Goal: Task Accomplishment & Management: Manage account settings

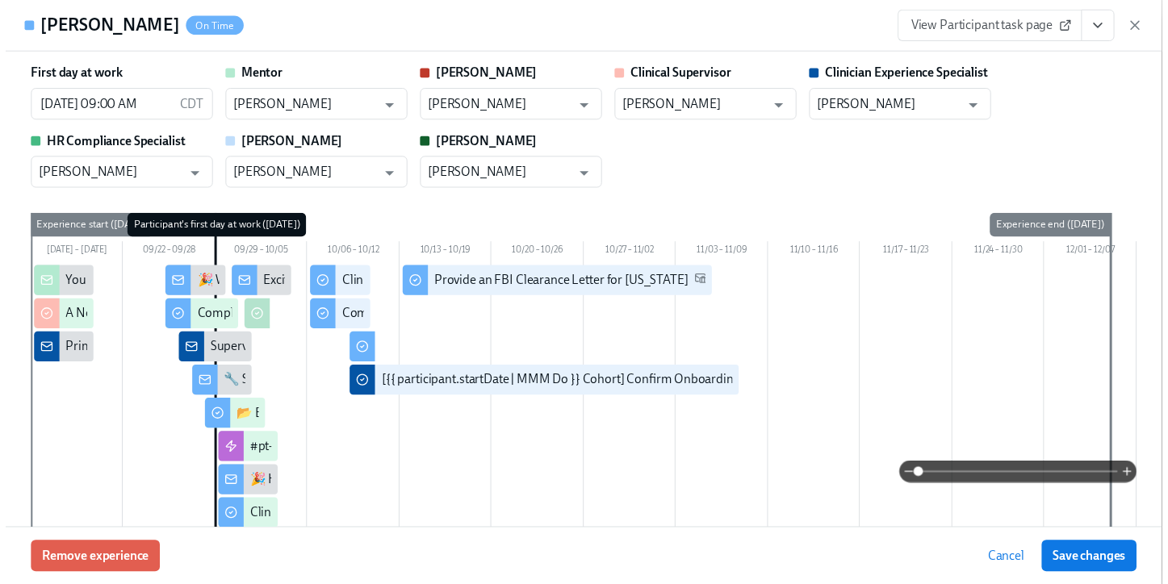
scroll to position [3698, 0]
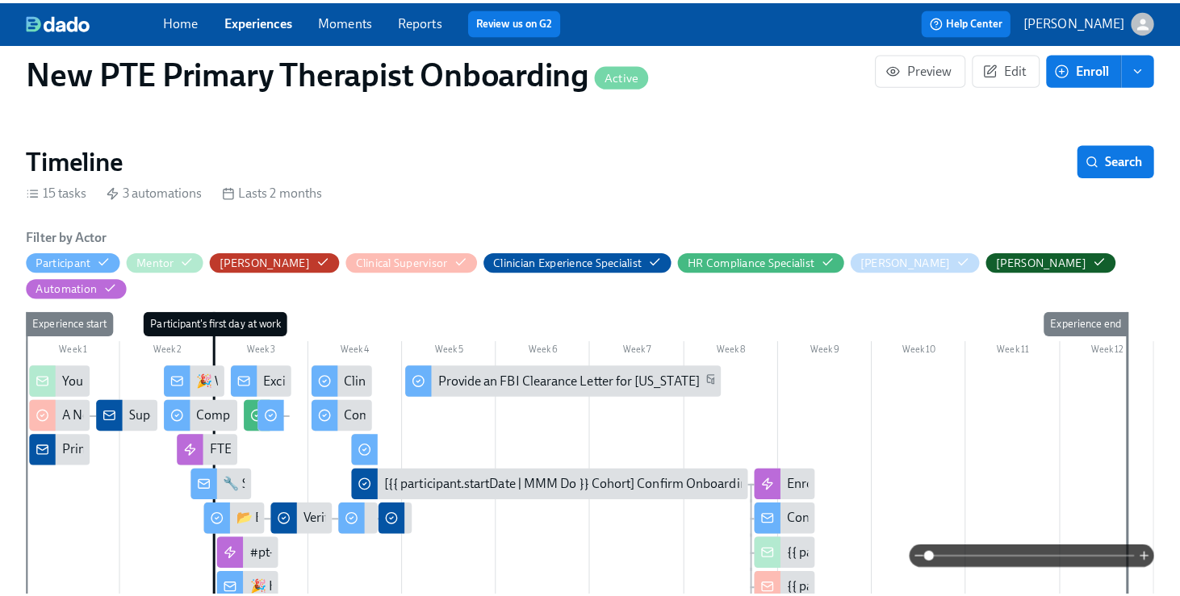
scroll to position [463, 0]
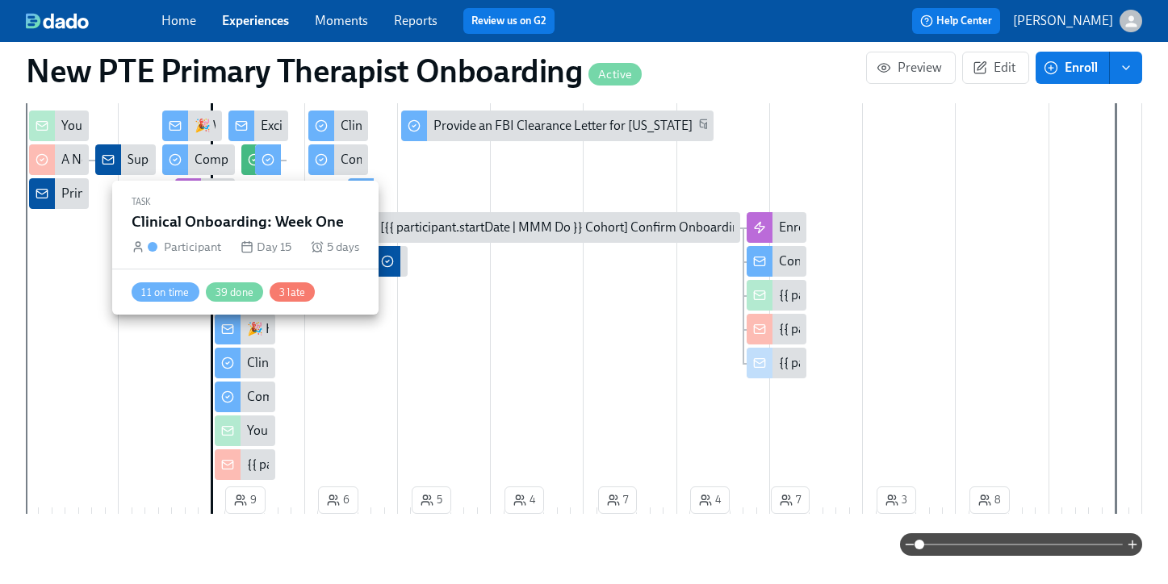
click at [245, 348] on div "Clinical Onboarding: Week One" at bounding box center [245, 363] width 60 height 31
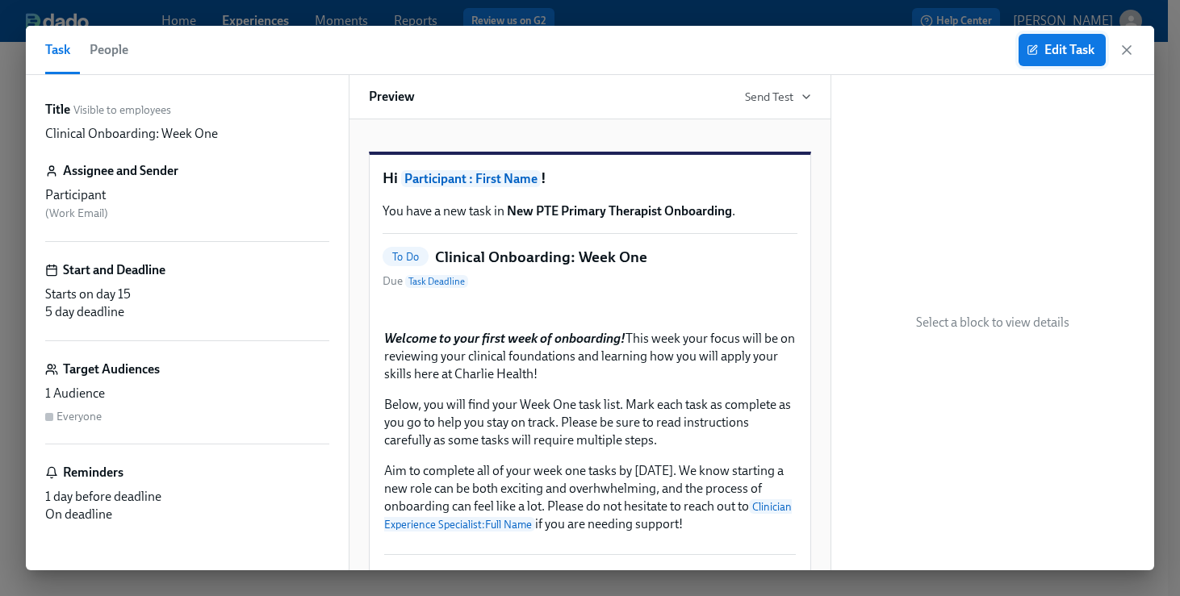
click at [1043, 53] on span "Edit Task" at bounding box center [1062, 50] width 65 height 16
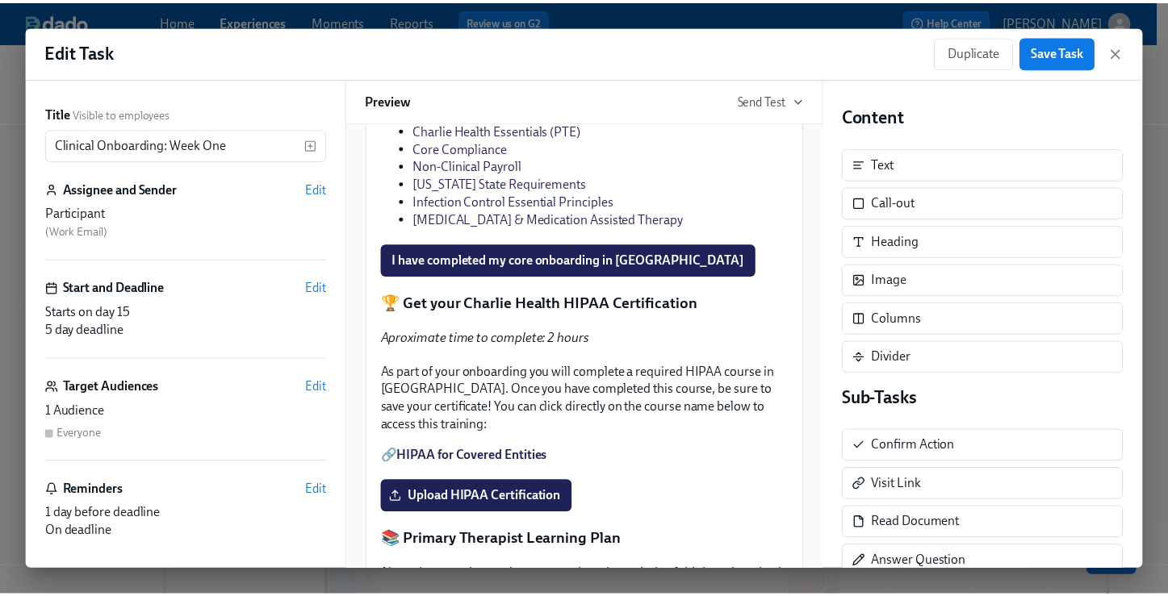
scroll to position [1328, 0]
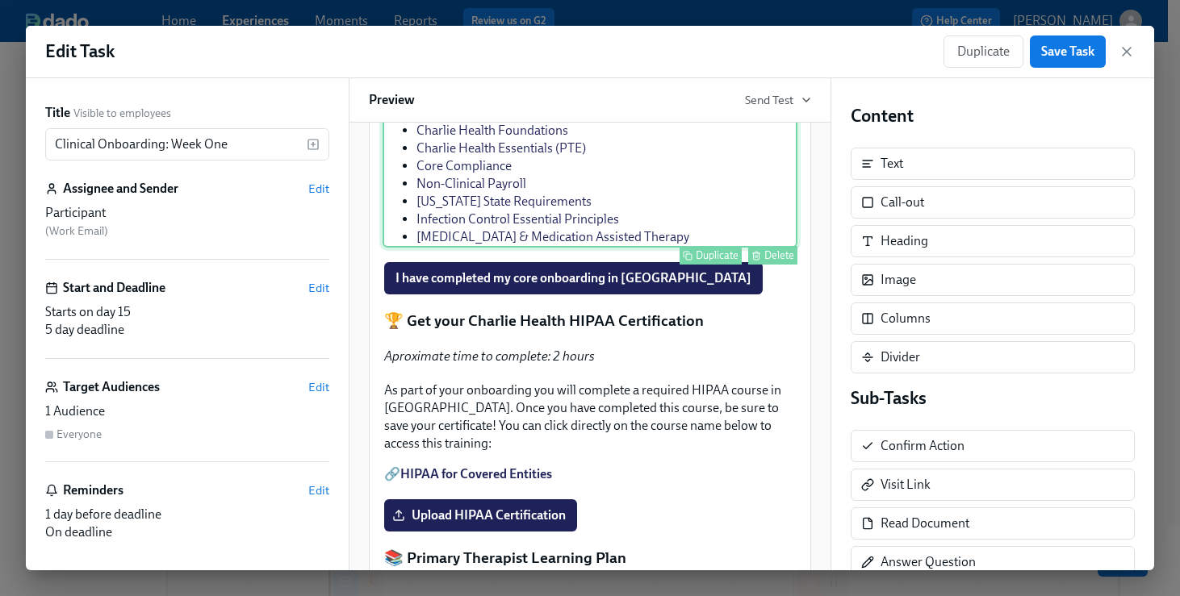
click at [744, 248] on div "Let's get started! To lay a foundation as you get started in your role here at …" at bounding box center [590, 118] width 415 height 260
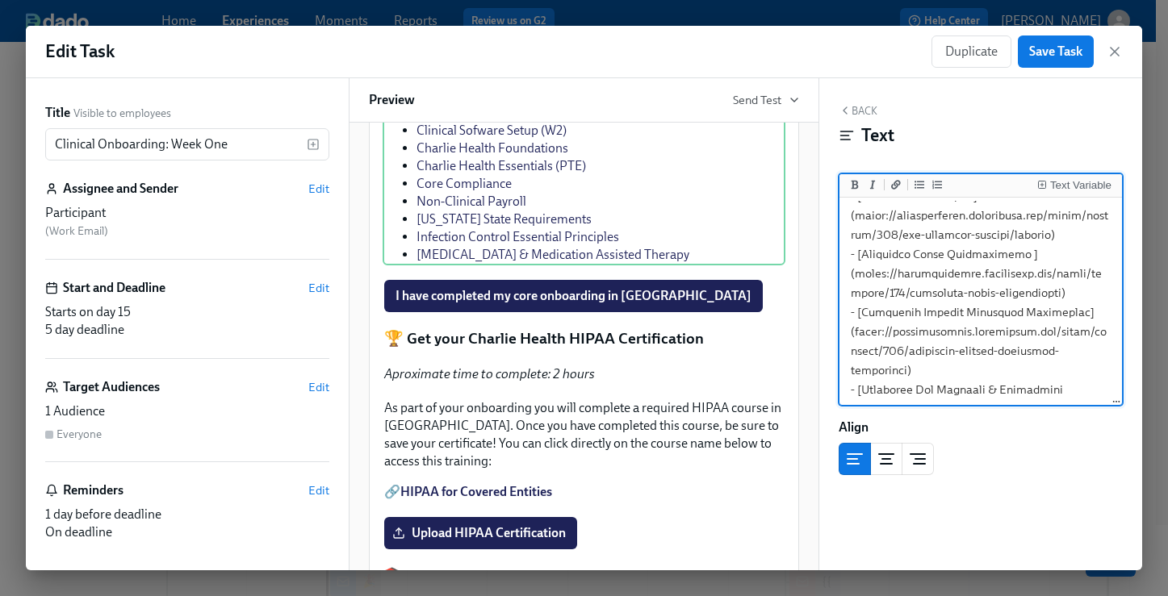
scroll to position [550, 0]
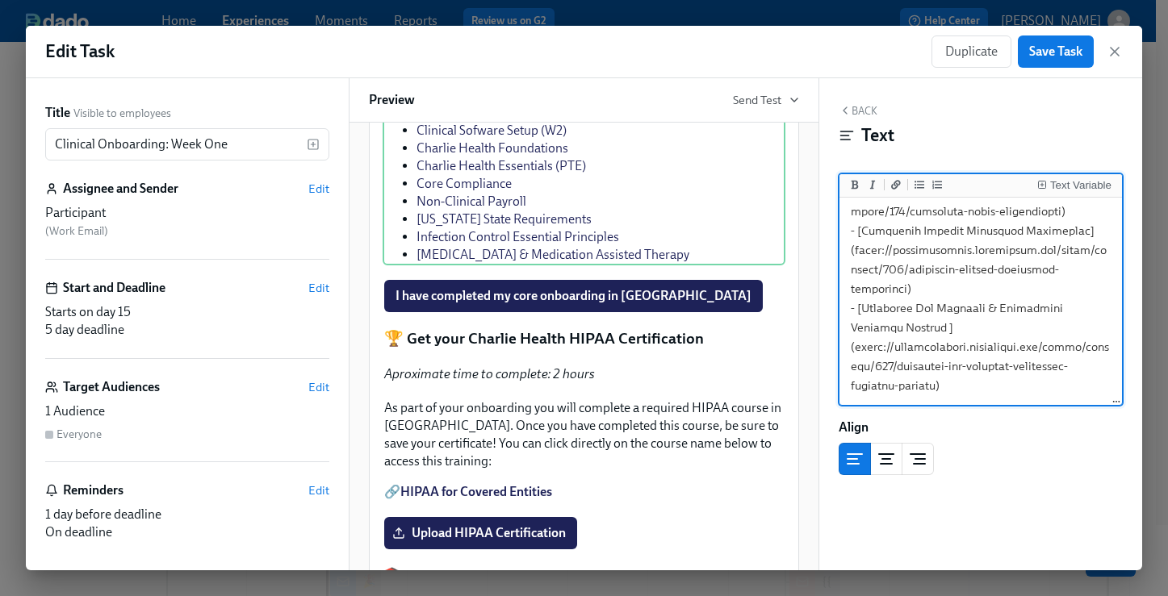
click at [948, 370] on textarea at bounding box center [981, 37] width 276 height 733
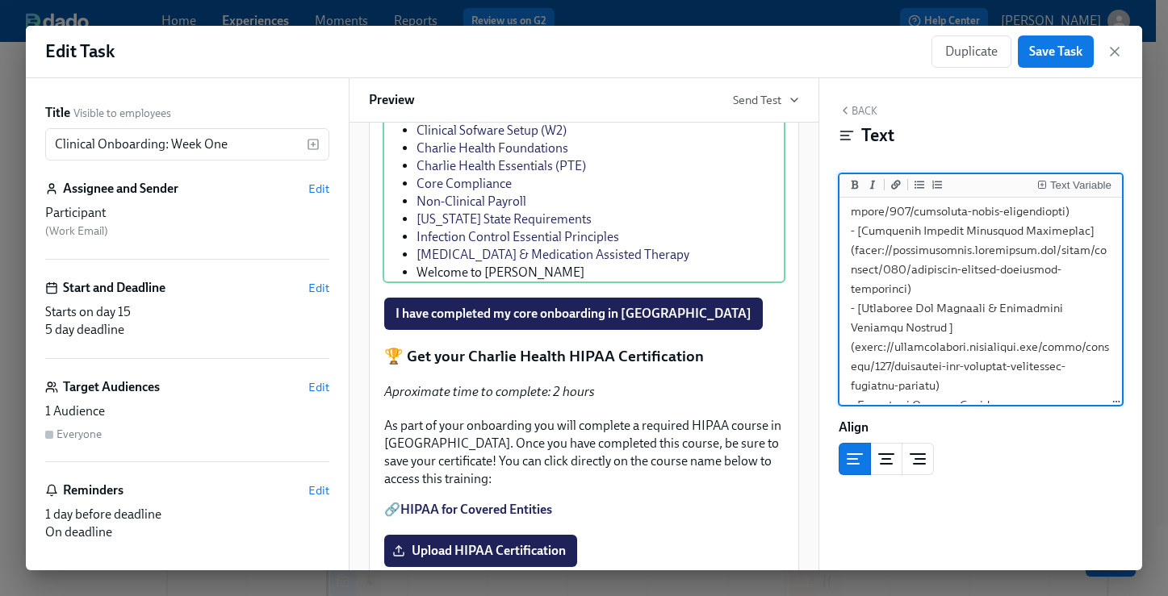
drag, startPoint x: 998, startPoint y: 387, endPoint x: 860, endPoint y: 388, distance: 138.8
click at [860, 388] on textarea at bounding box center [981, 37] width 276 height 772
click at [902, 182] on button "Add a link" at bounding box center [896, 185] width 16 height 16
click at [1023, 387] on textarea at bounding box center [981, 37] width 276 height 772
paste textarea "[URL][DOMAIN_NAME]"
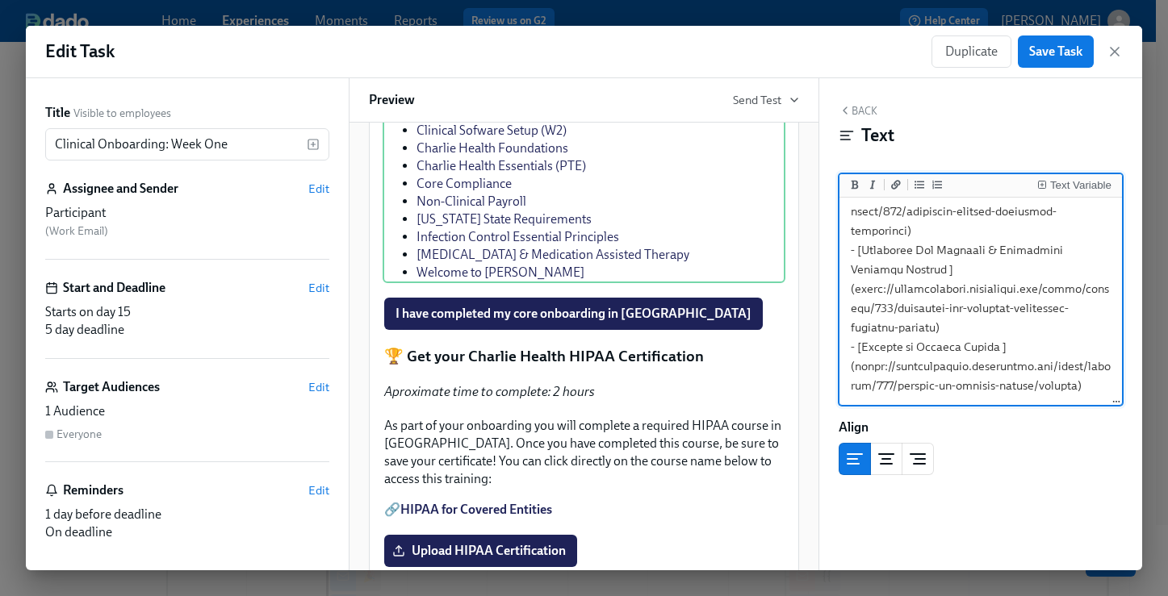
scroll to position [6, 0]
type textarea "Let's get started! To lay a foundation as you get started in your role here at …"
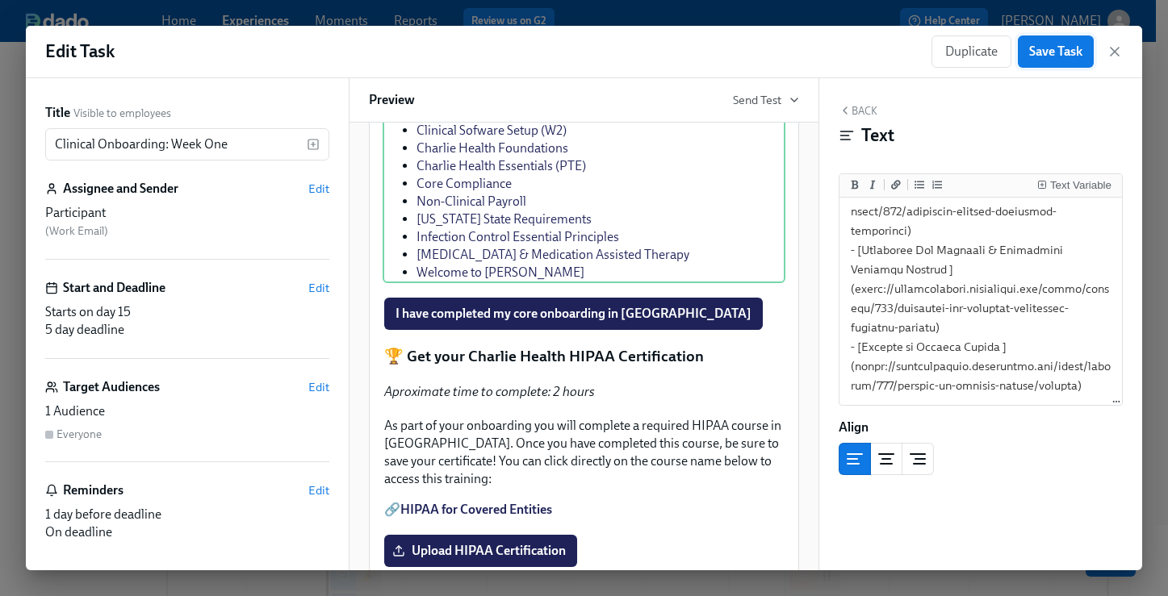
click at [1056, 44] on span "Save Task" at bounding box center [1055, 52] width 53 height 16
click at [1120, 47] on icon "button" at bounding box center [1115, 52] width 16 height 16
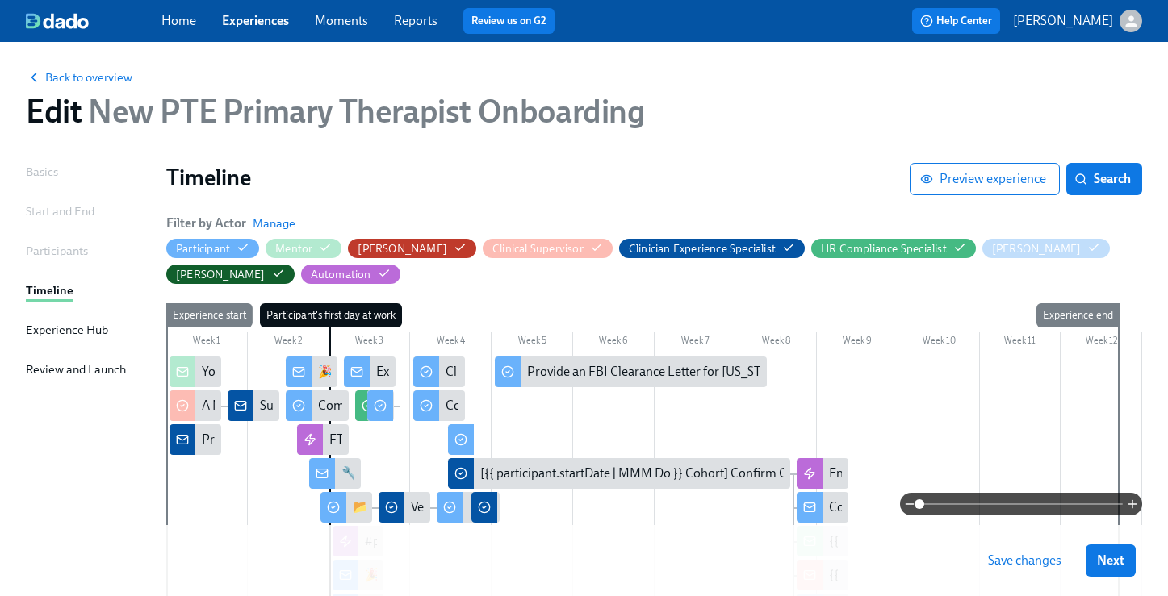
click at [1061, 562] on span "Save changes" at bounding box center [1024, 561] width 73 height 16
click at [1102, 563] on button "Next" at bounding box center [1111, 561] width 50 height 32
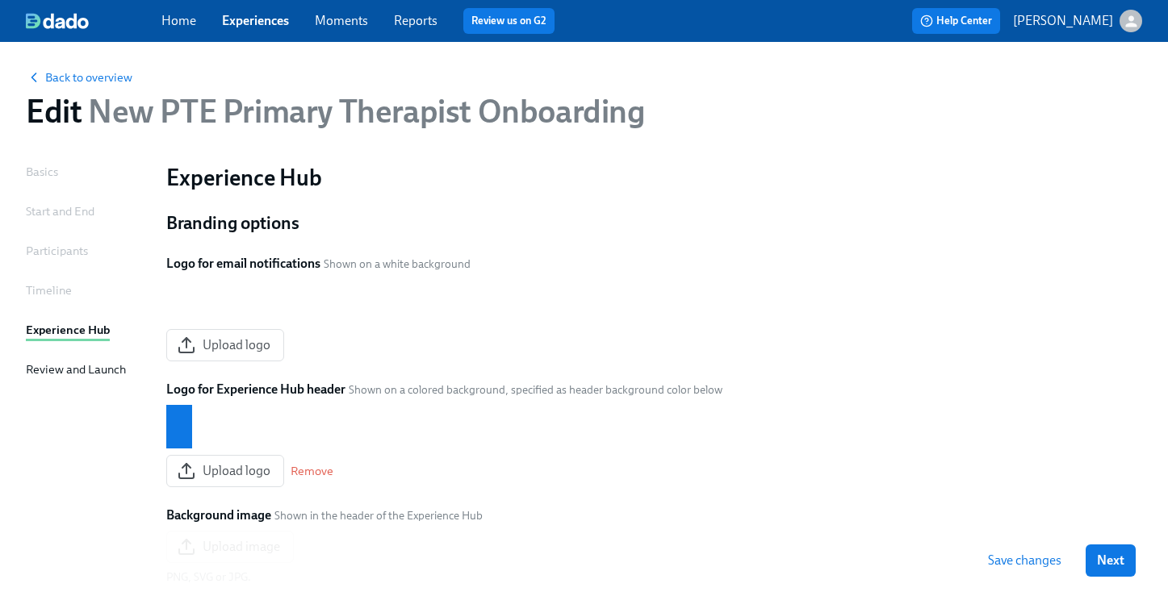
click at [1048, 567] on span "Save changes" at bounding box center [1024, 561] width 73 height 16
click at [1117, 564] on span "Next" at bounding box center [1110, 561] width 27 height 16
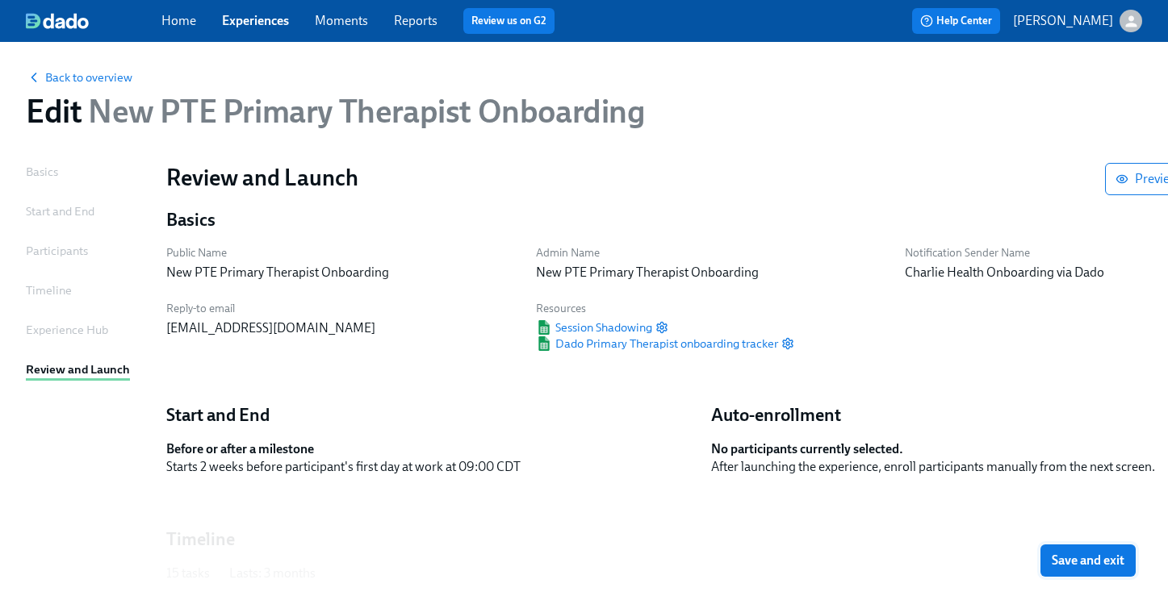
click at [1111, 566] on span "Save and exit" at bounding box center [1088, 561] width 73 height 16
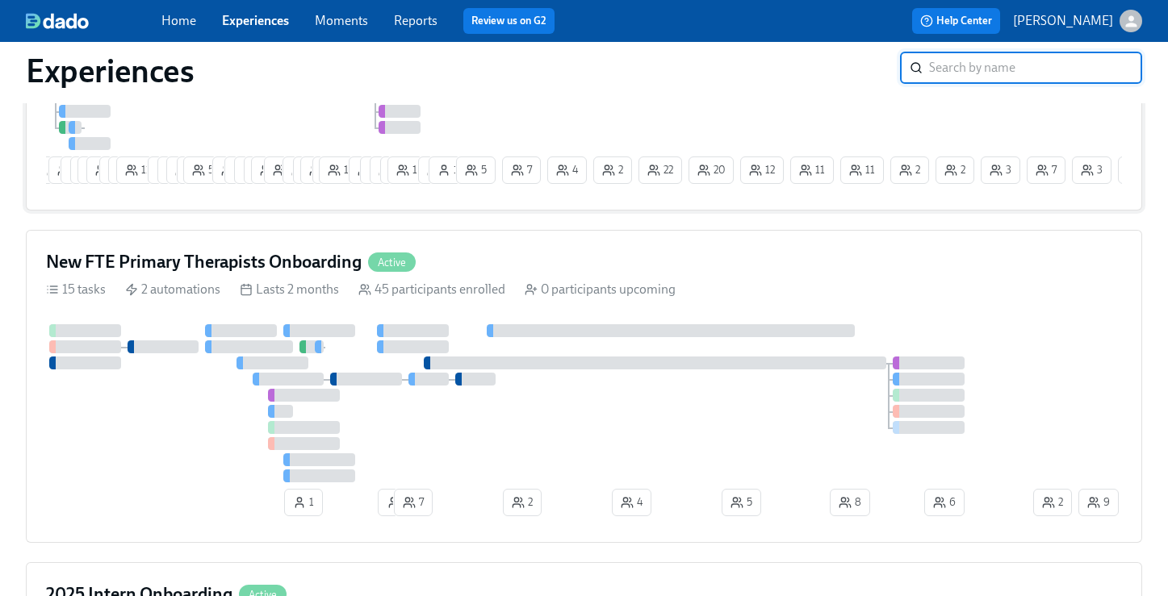
scroll to position [584, 0]
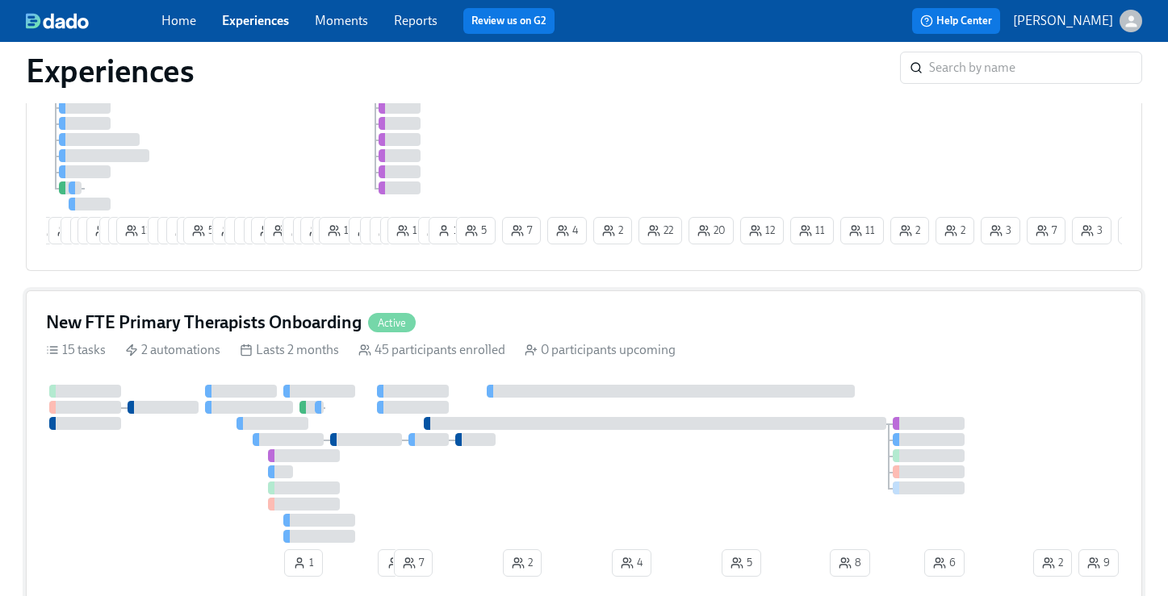
click at [450, 319] on div "New FTE Primary Therapists Onboarding Active" at bounding box center [584, 323] width 1076 height 24
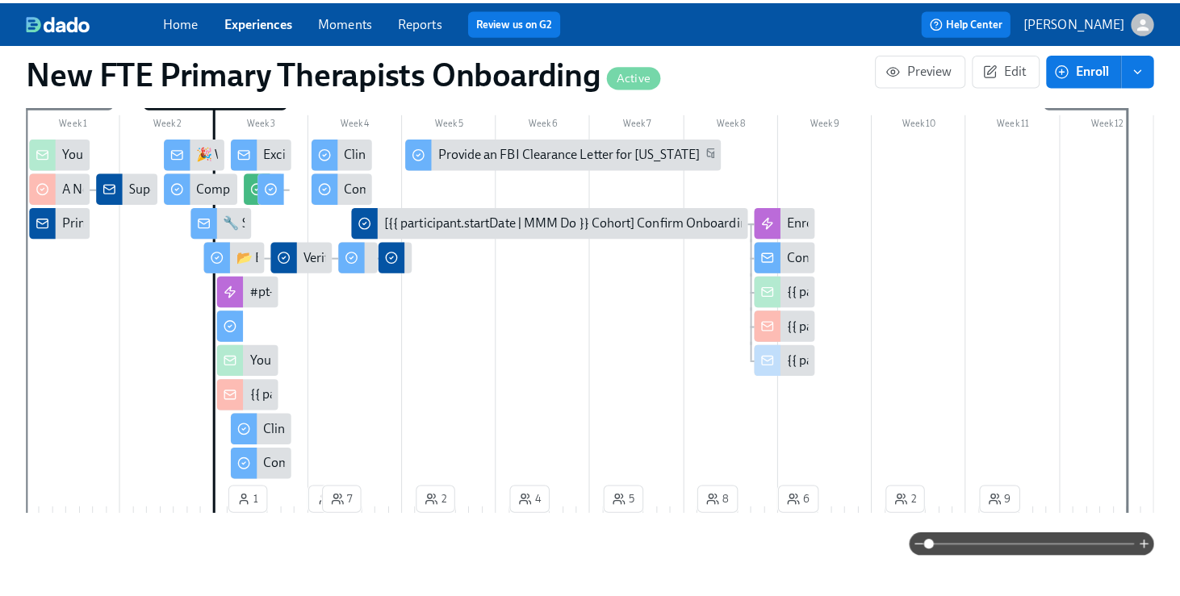
scroll to position [573, 0]
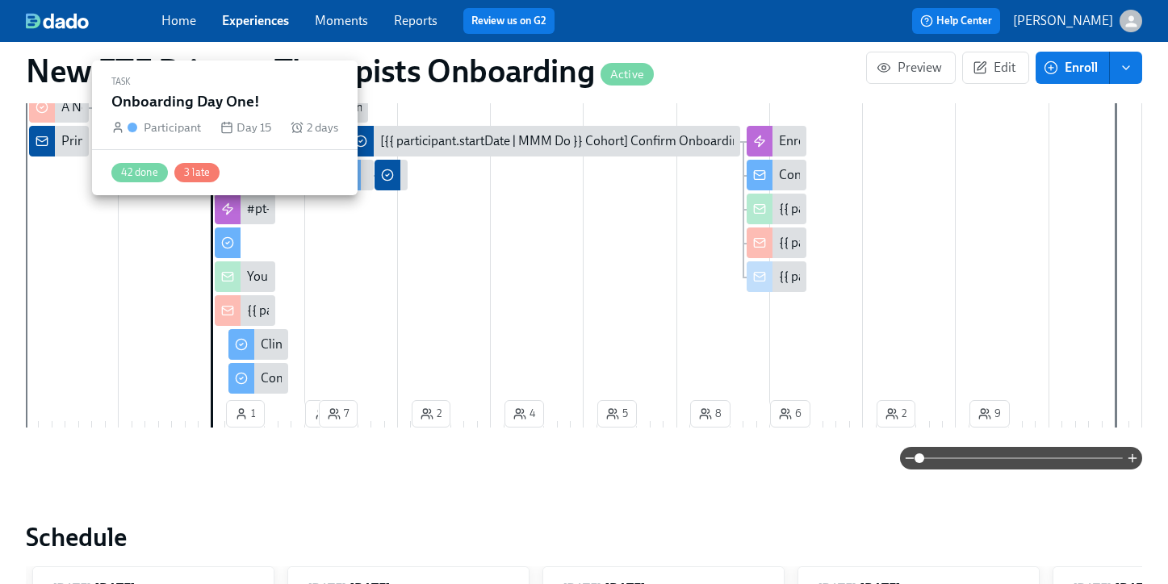
click at [233, 228] on div at bounding box center [228, 243] width 26 height 31
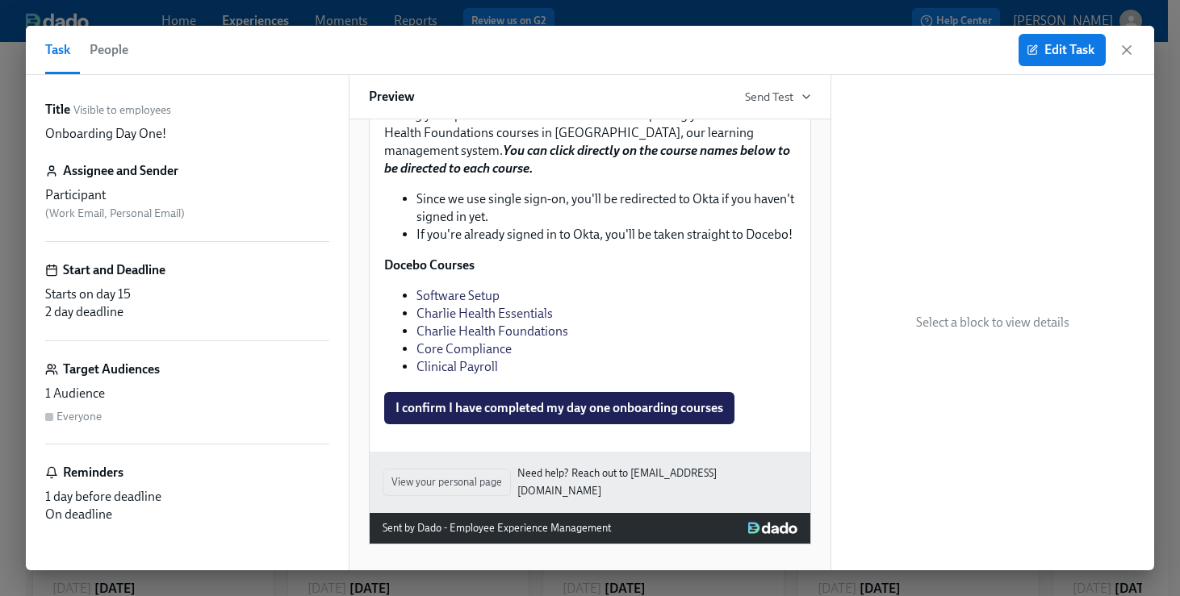
scroll to position [2446, 0]
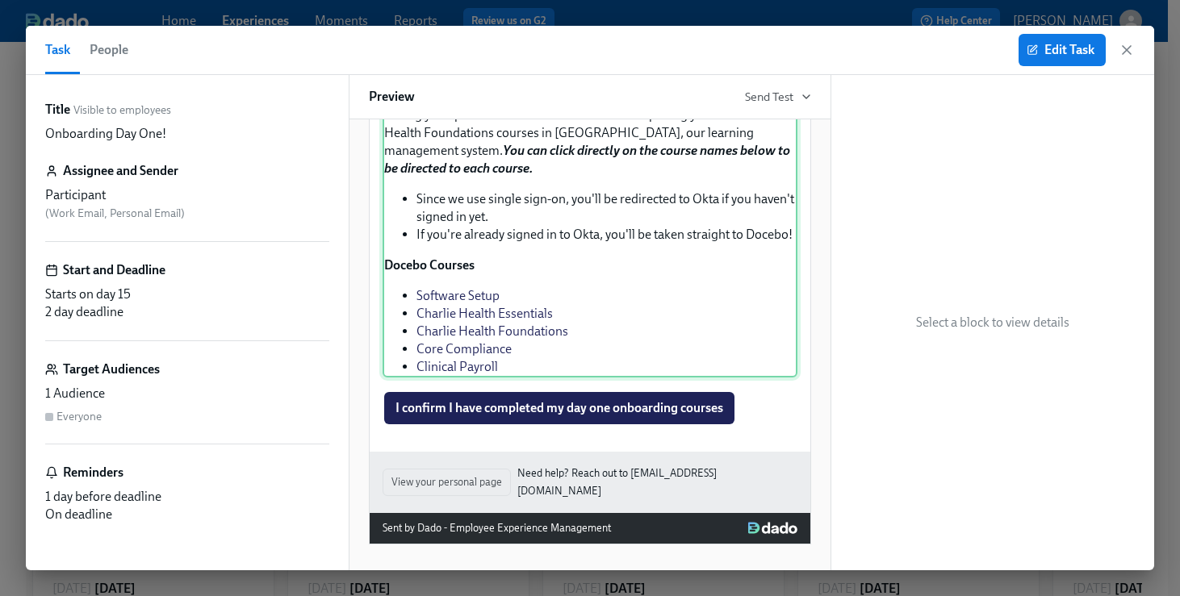
click at [550, 378] on div "[DATE] we want to focus on getting you oriented to Charlie Health and setting y…" at bounding box center [590, 232] width 415 height 291
click at [1050, 54] on span "Edit Task" at bounding box center [1062, 50] width 65 height 16
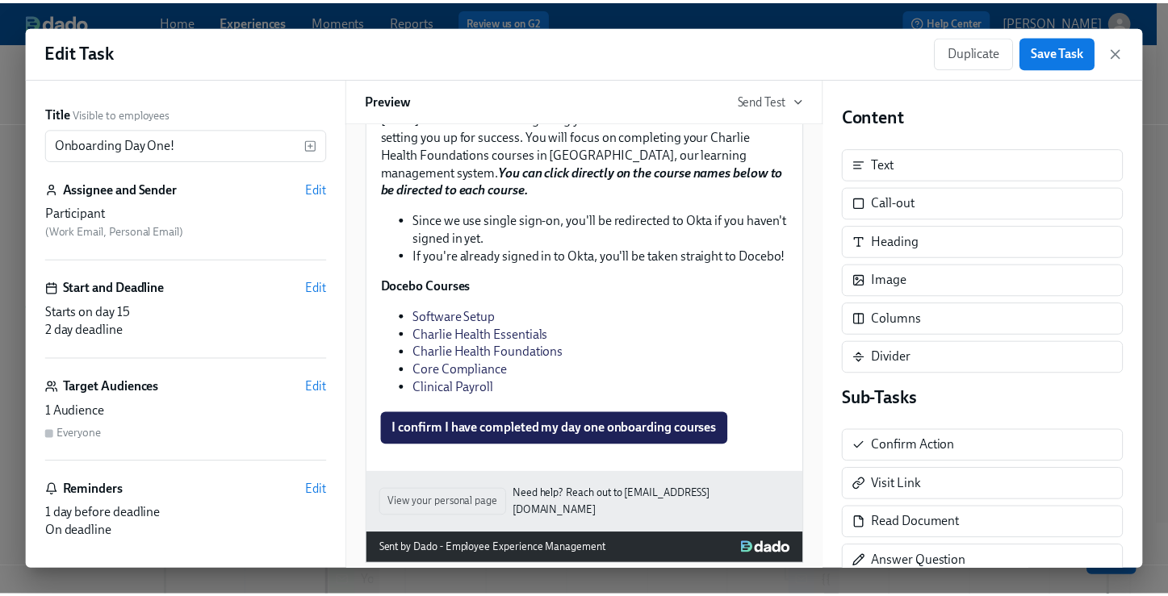
scroll to position [2540, 0]
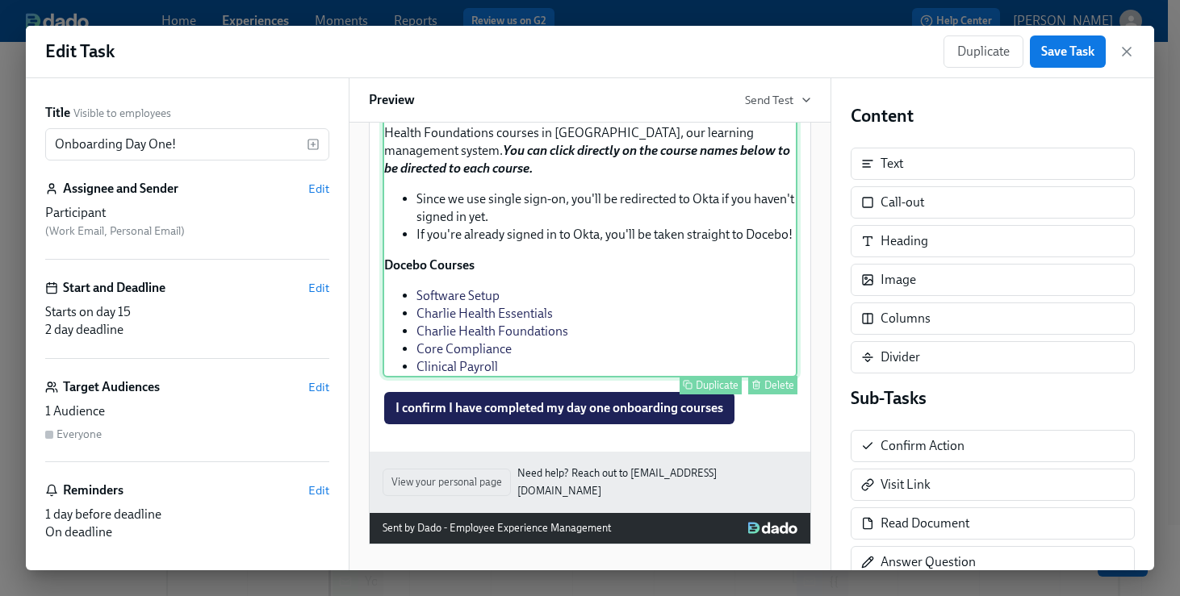
click at [521, 371] on div "[DATE] we want to focus on getting you oriented to Charlie Health and setting y…" at bounding box center [590, 232] width 415 height 291
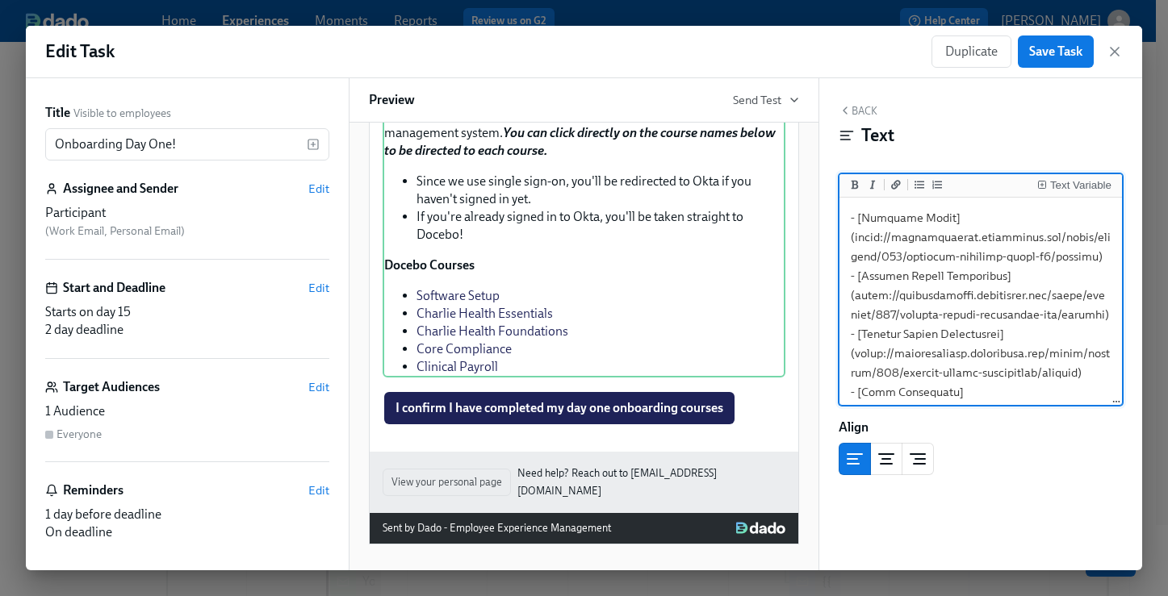
scroll to position [433, 0]
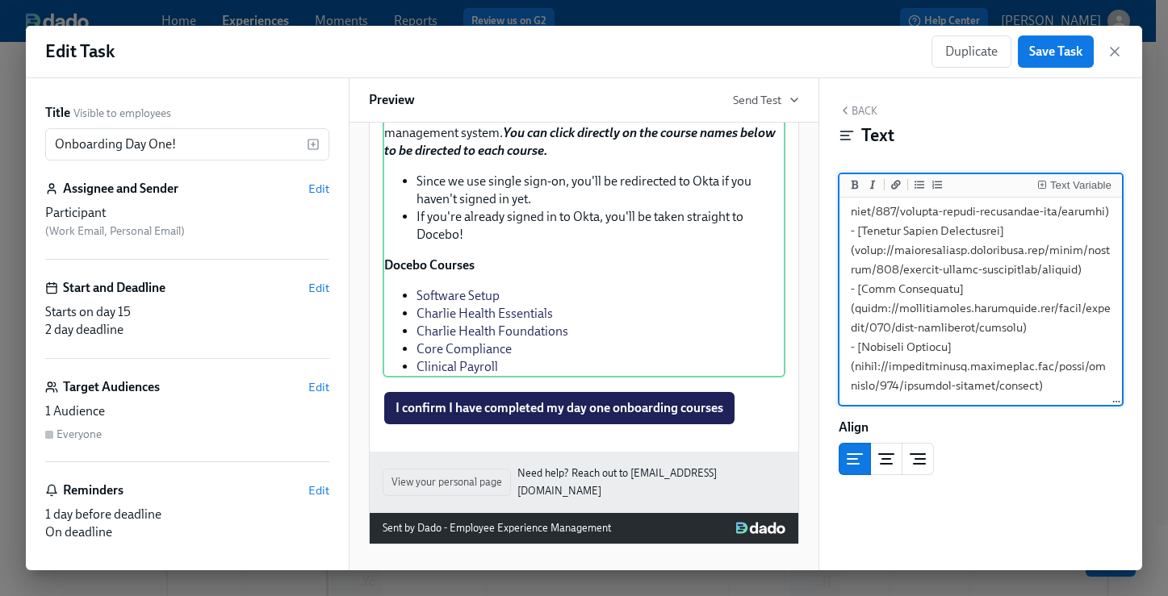
click at [1036, 329] on textarea at bounding box center [981, 115] width 276 height 578
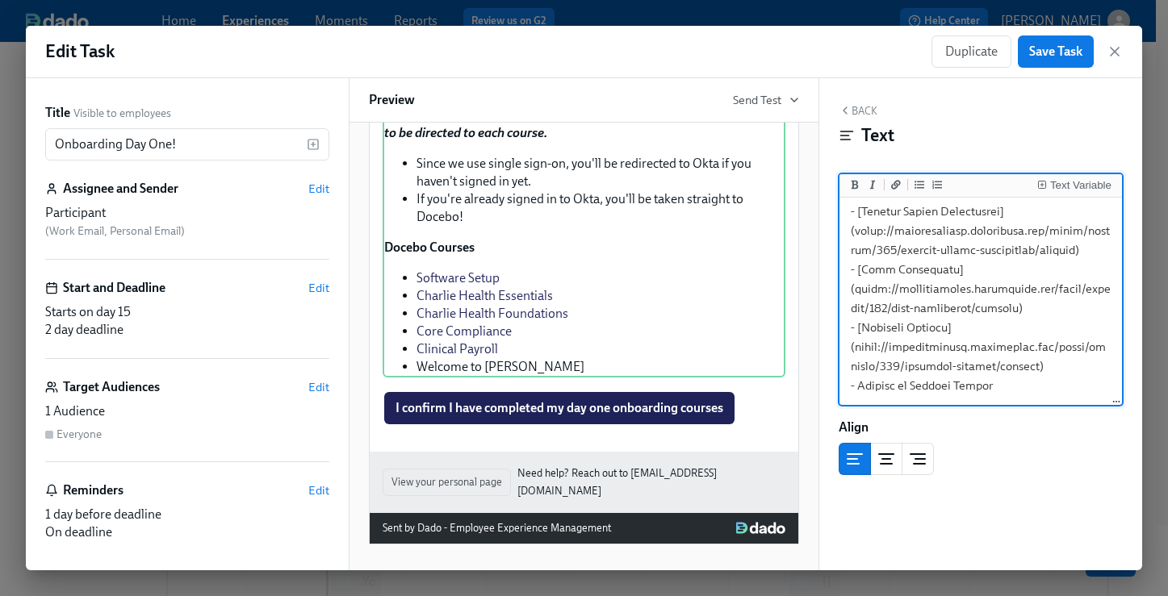
drag, startPoint x: 1000, startPoint y: 347, endPoint x: 860, endPoint y: 348, distance: 140.4
click at [860, 348] on textarea at bounding box center [981, 104] width 276 height 597
click at [899, 182] on icon "Add a link" at bounding box center [896, 184] width 10 height 9
click at [1020, 345] on textarea at bounding box center [981, 95] width 276 height 617
paste textarea "[URL][DOMAIN_NAME]"
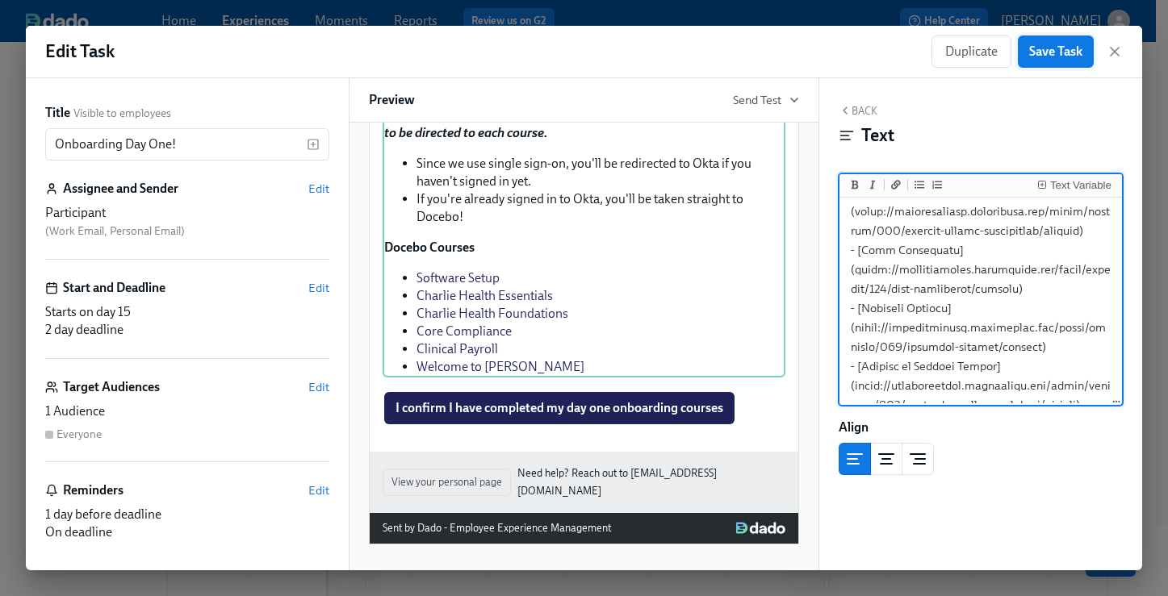
type textarea "[DATE] we want to focus on getting you oriented to Charlie Health and setting y…"
click at [1057, 54] on span "Save Task" at bounding box center [1055, 52] width 53 height 16
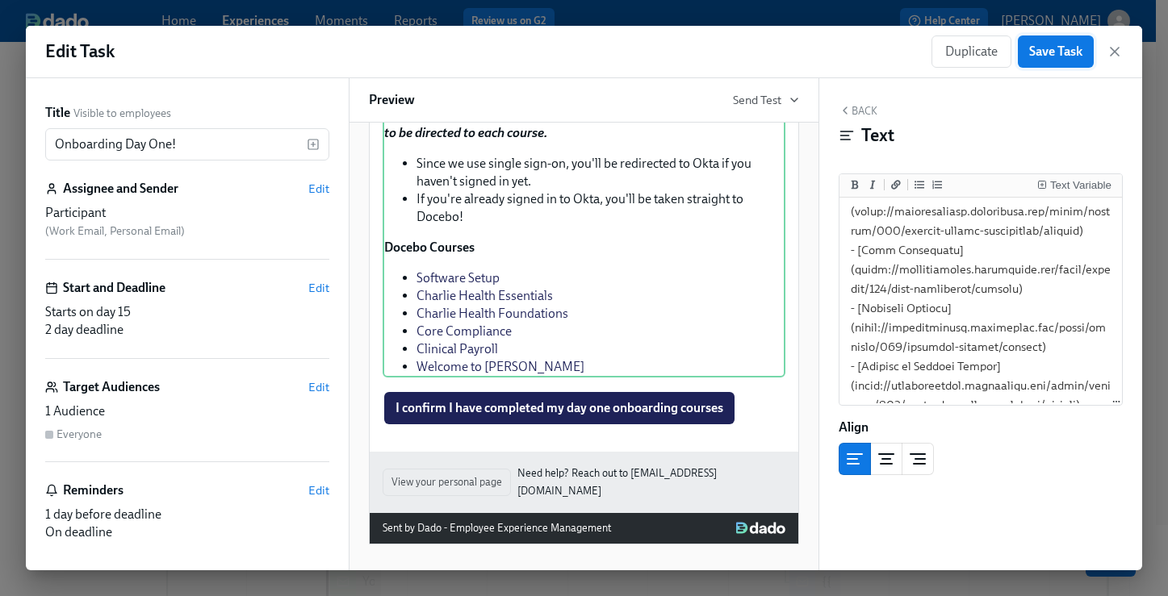
click at [1057, 54] on span "Save Task" at bounding box center [1055, 52] width 53 height 16
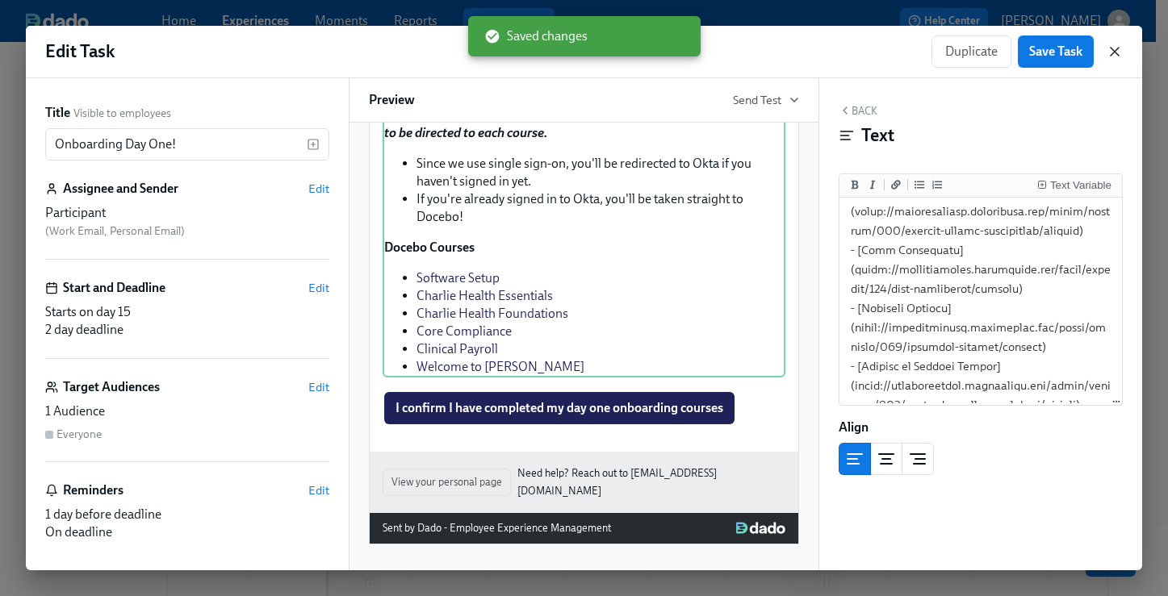
click at [1113, 52] on icon "button" at bounding box center [1115, 52] width 8 height 8
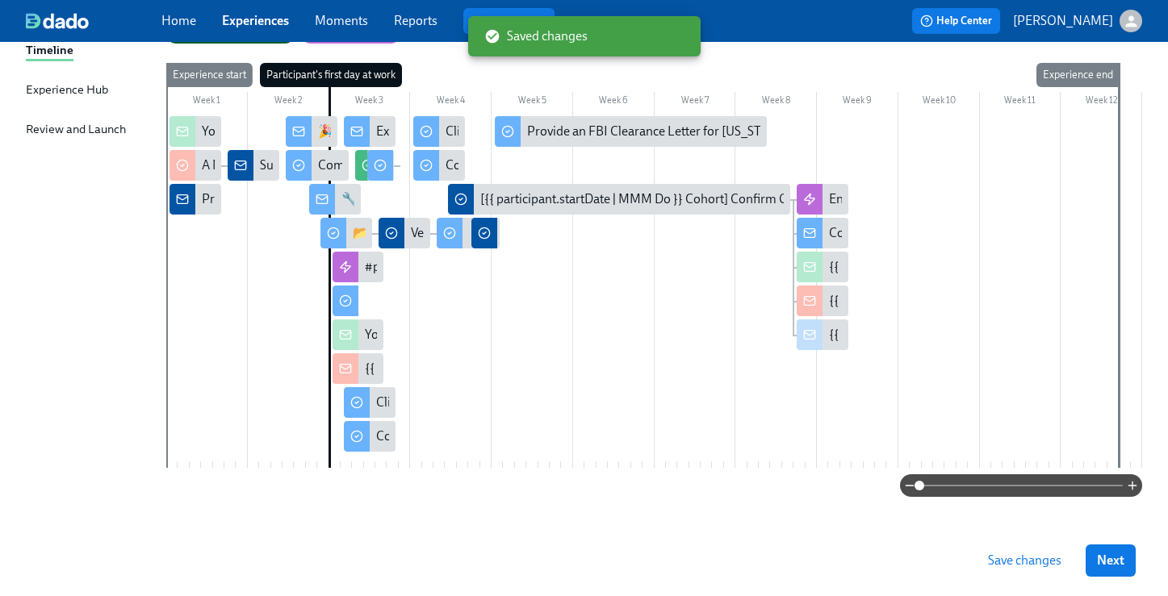
scroll to position [257, 0]
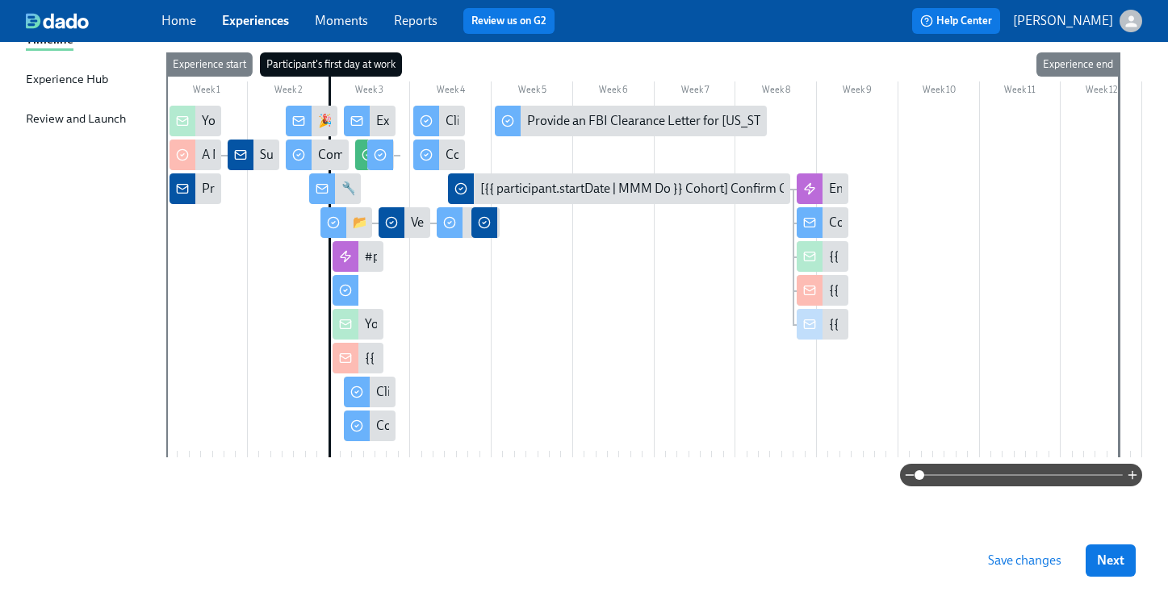
click at [1024, 557] on span "Save changes" at bounding box center [1024, 561] width 73 height 16
click at [1124, 559] on span "Next" at bounding box center [1110, 561] width 27 height 16
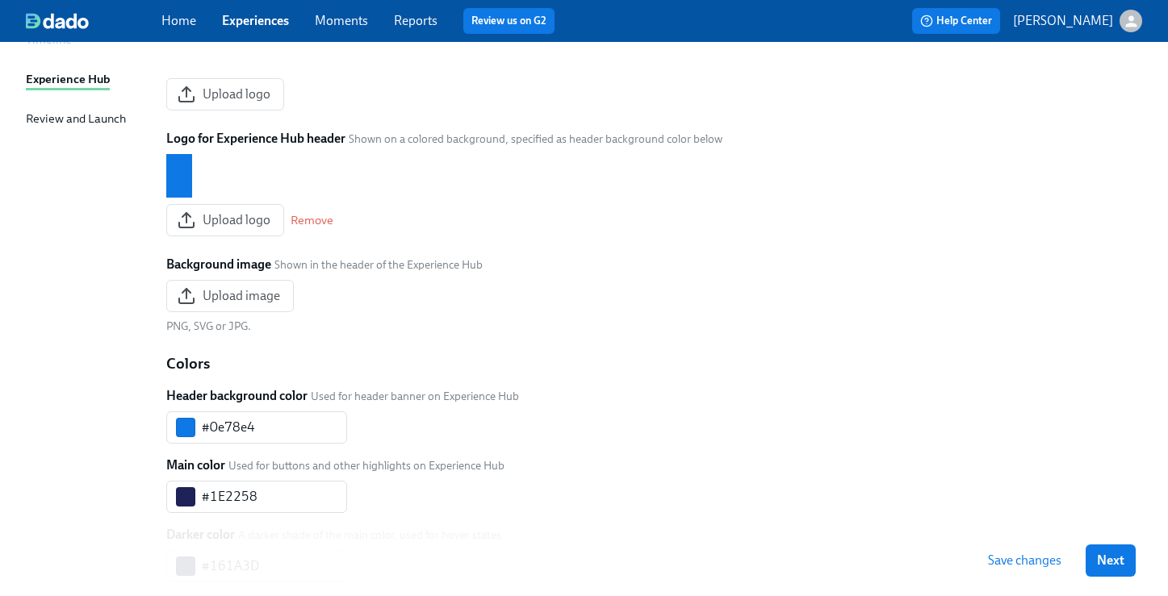
click at [1021, 559] on span "Save changes" at bounding box center [1024, 561] width 73 height 16
click at [1116, 561] on span "Next" at bounding box center [1110, 561] width 27 height 16
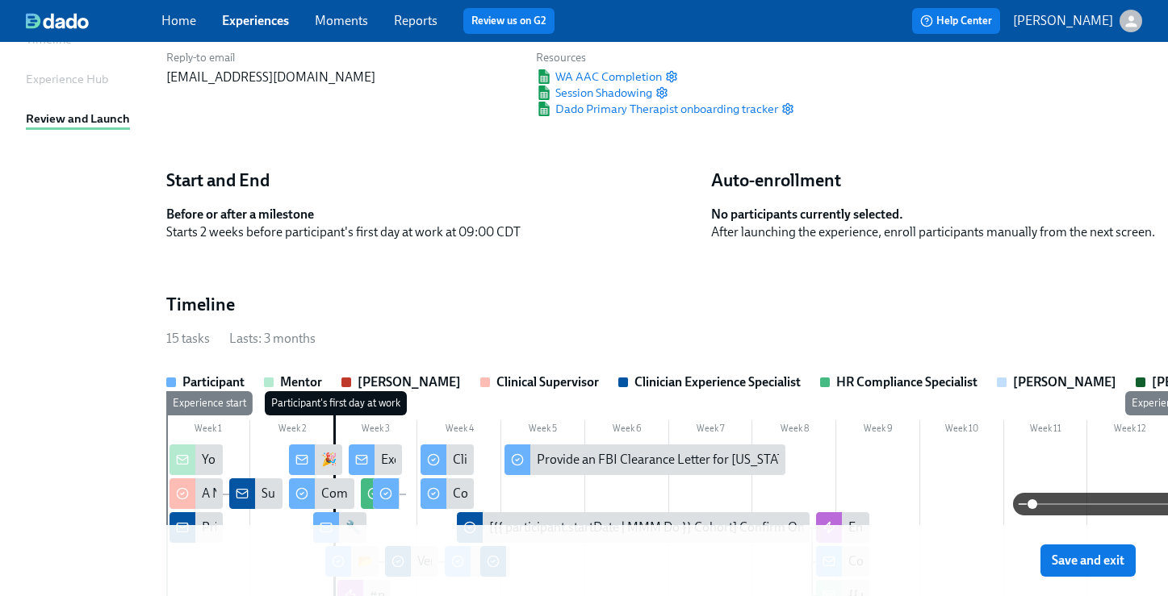
click at [1116, 561] on span "Save and exit" at bounding box center [1088, 561] width 73 height 16
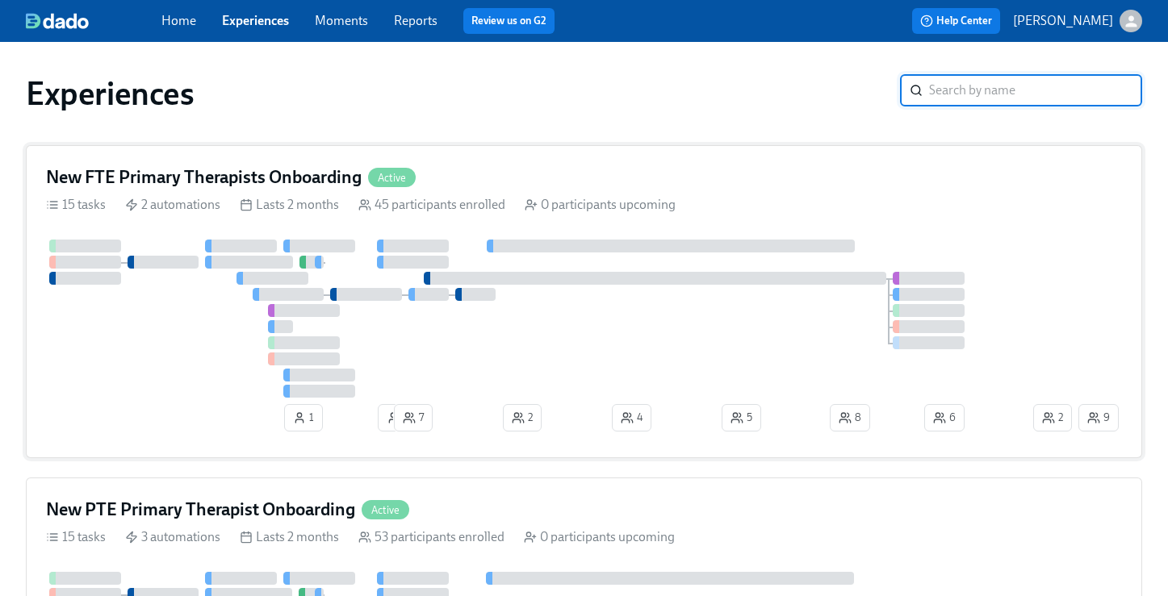
scroll to position [190, 0]
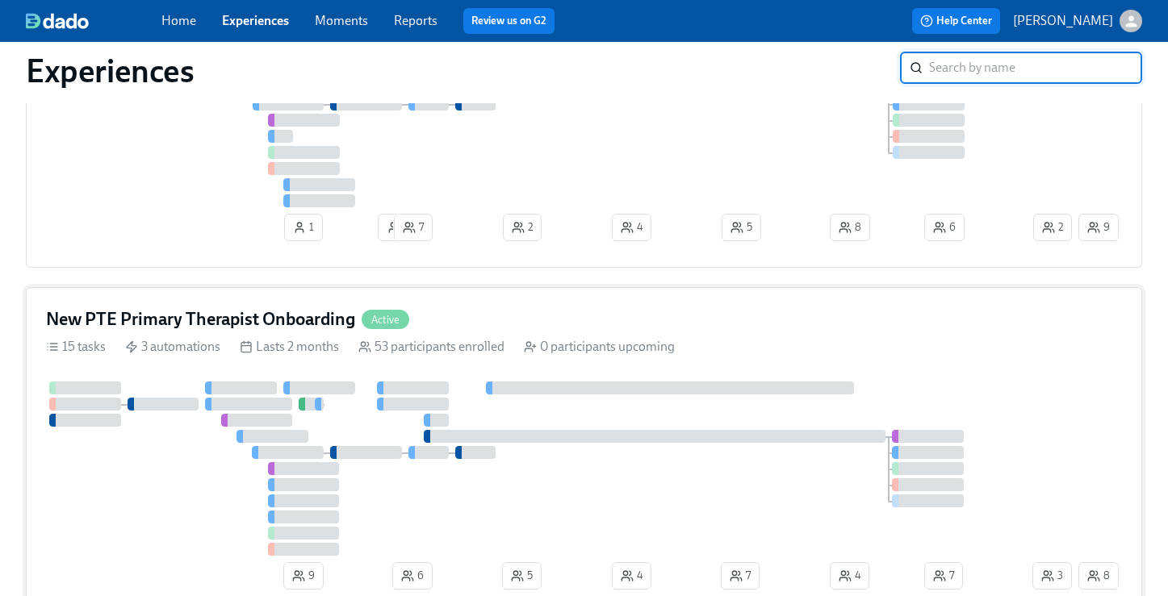
click at [517, 321] on div "New PTE Primary Therapist Onboarding Active" at bounding box center [584, 320] width 1076 height 24
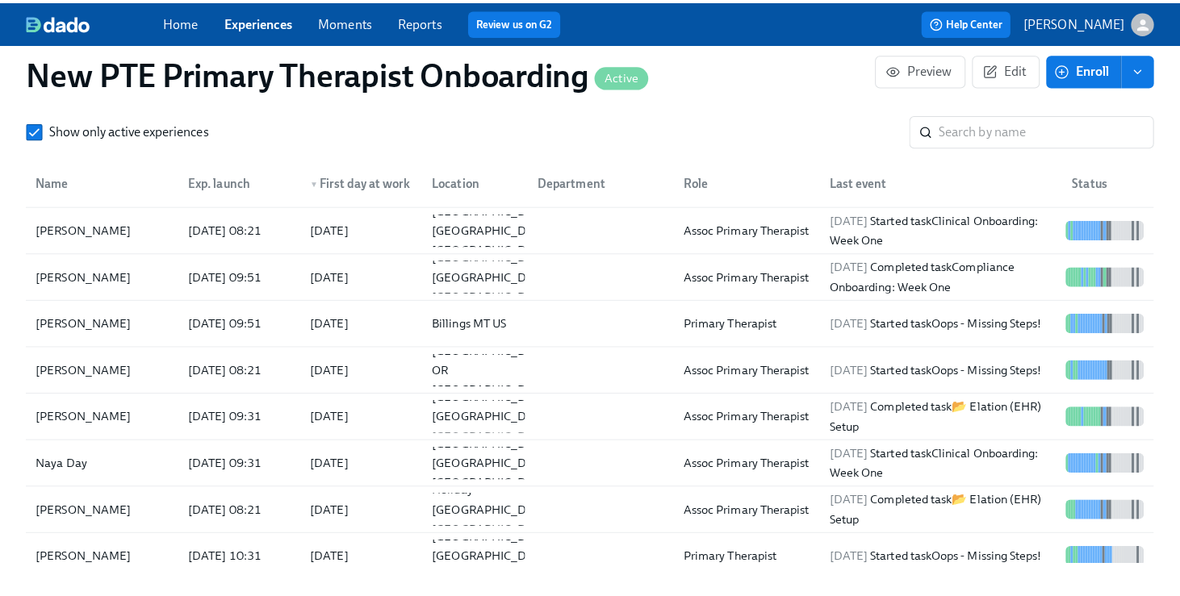
scroll to position [1561, 0]
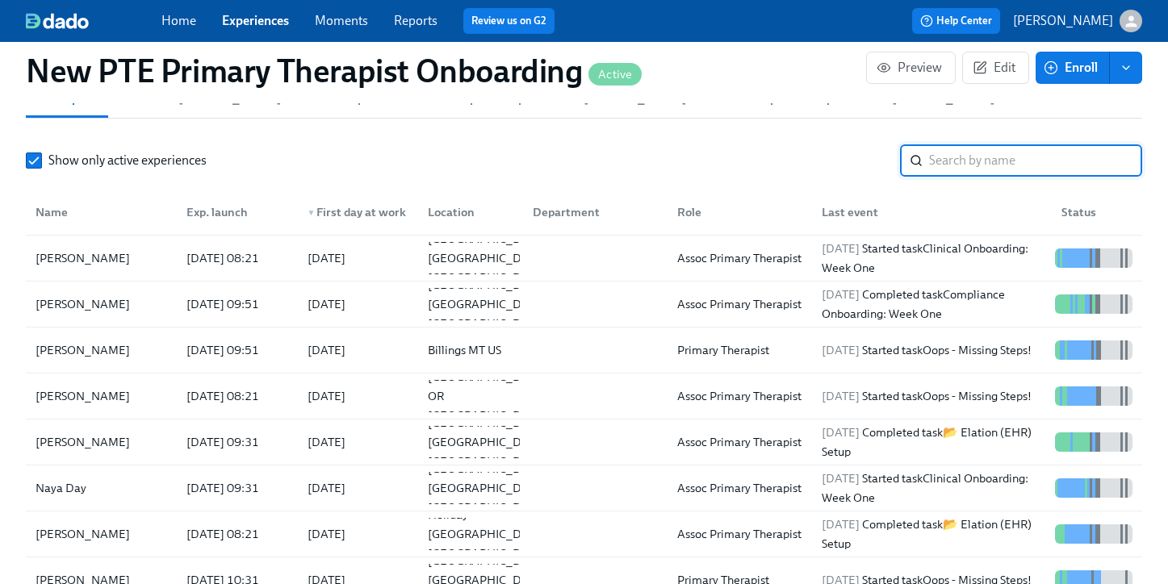
click at [970, 144] on input "search" at bounding box center [1035, 160] width 213 height 32
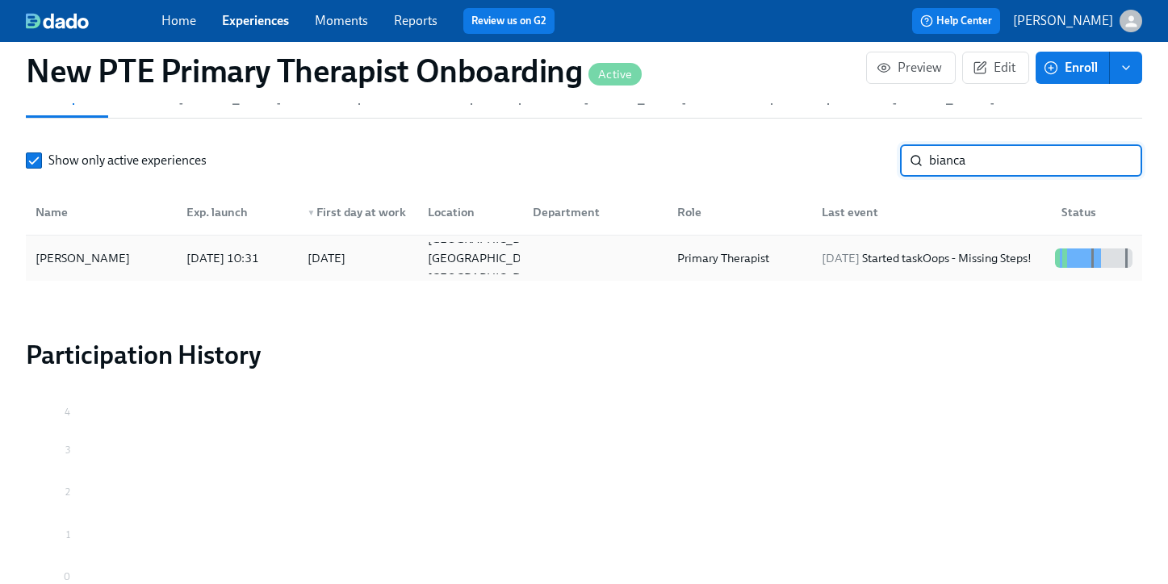
click at [85, 249] on div "[PERSON_NAME]" at bounding box center [82, 258] width 107 height 19
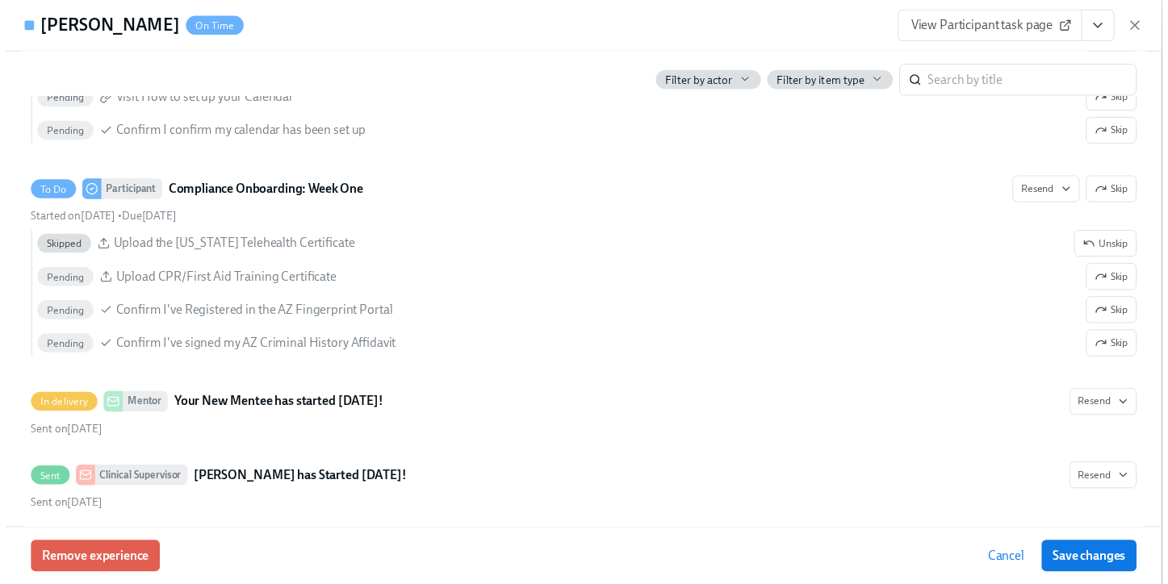
scroll to position [1776, 0]
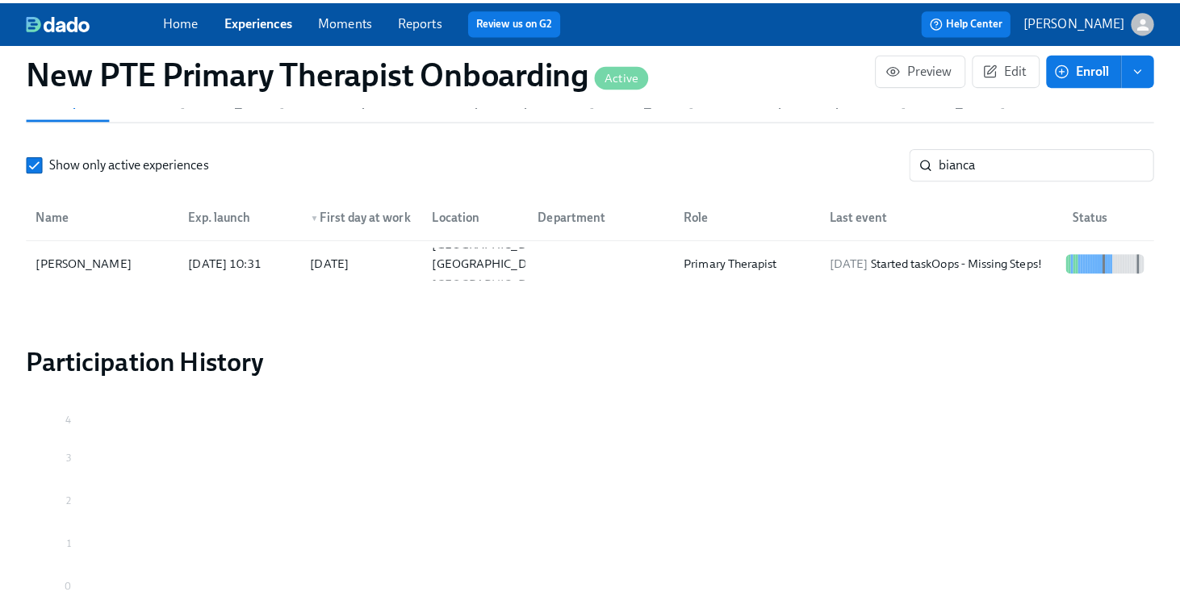
scroll to position [0, 15438]
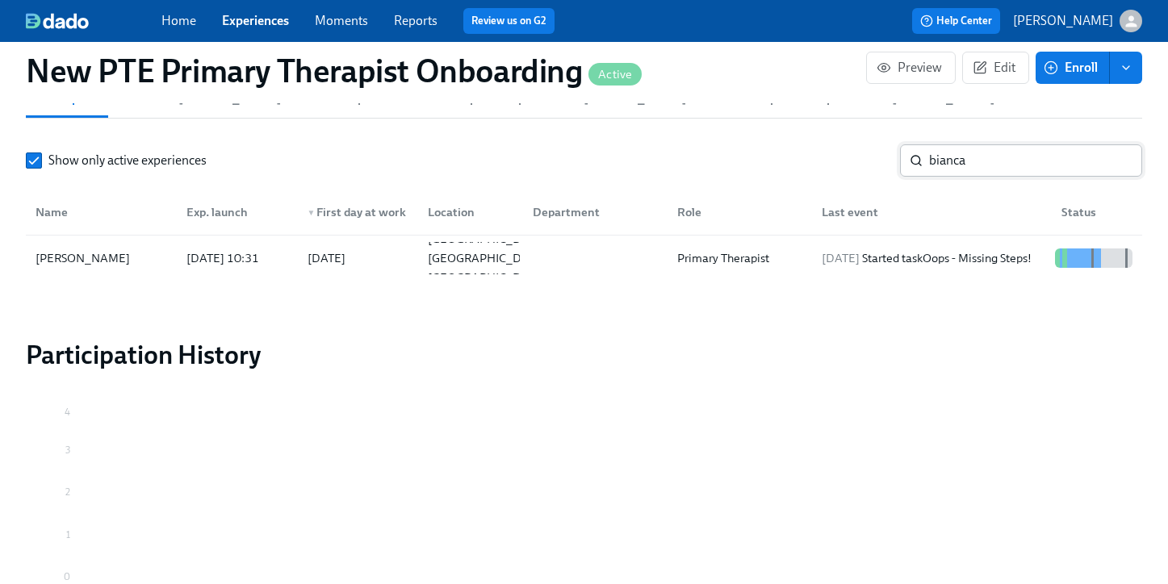
click at [1000, 144] on input "bianca" at bounding box center [1035, 160] width 213 height 32
type input "b"
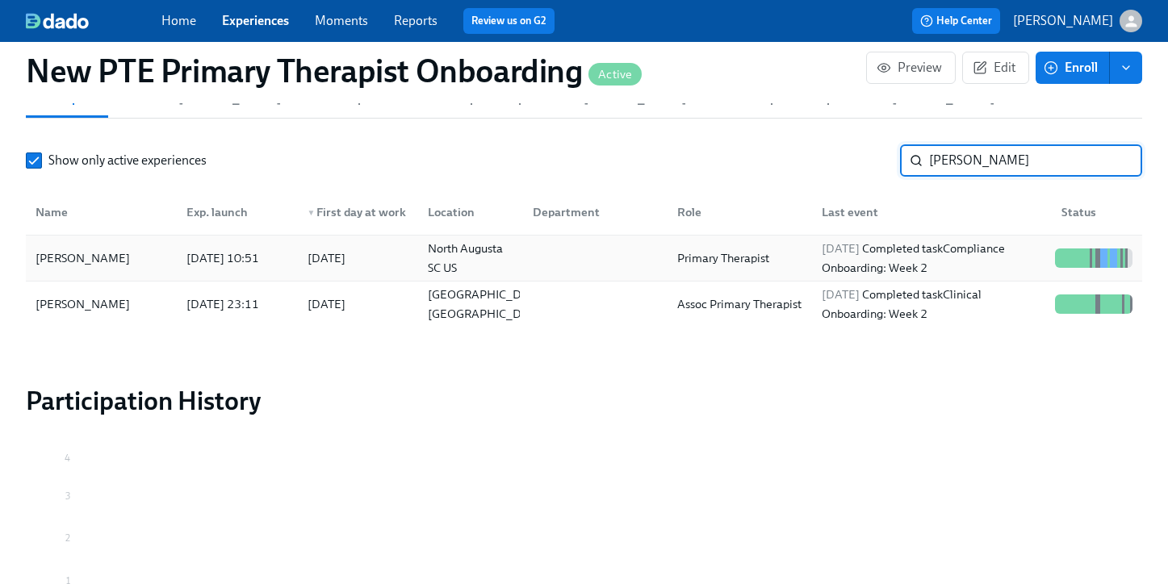
type input "[PERSON_NAME]"
click at [111, 249] on div "[PERSON_NAME]" at bounding box center [82, 258] width 107 height 19
